Goal: Information Seeking & Learning: Learn about a topic

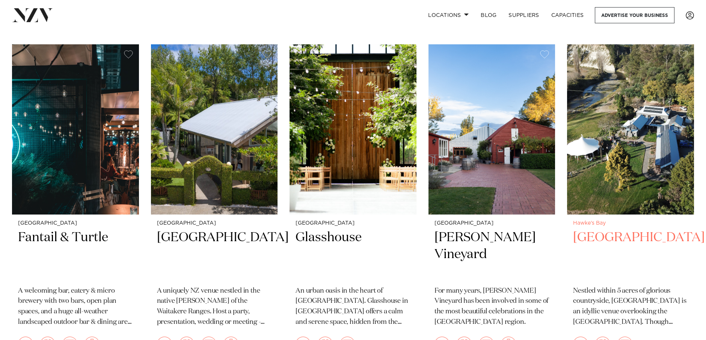
scroll to position [167, 0]
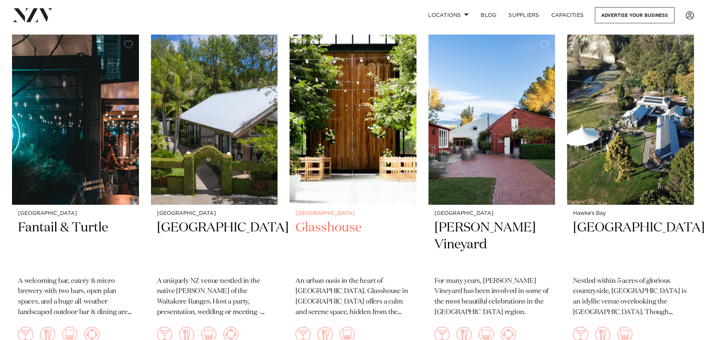
click at [350, 163] on img at bounding box center [353, 120] width 127 height 170
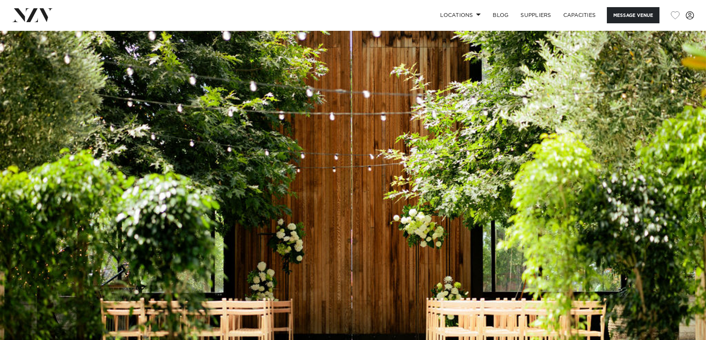
click at [482, 142] on img at bounding box center [353, 195] width 706 height 331
